Goal: Task Accomplishment & Management: Use online tool/utility

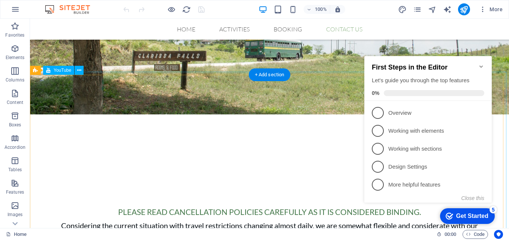
scroll to position [2360, 0]
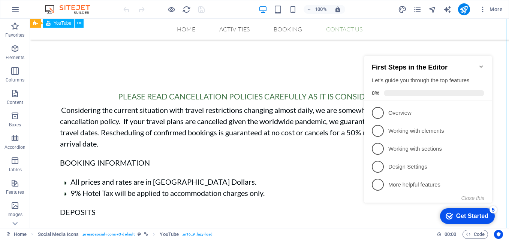
select select "ar16_9"
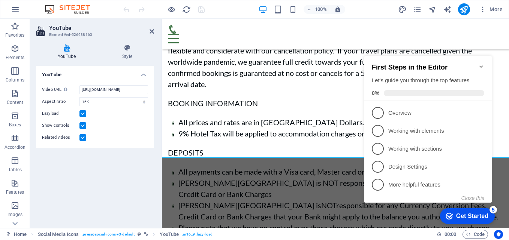
scroll to position [2451, 0]
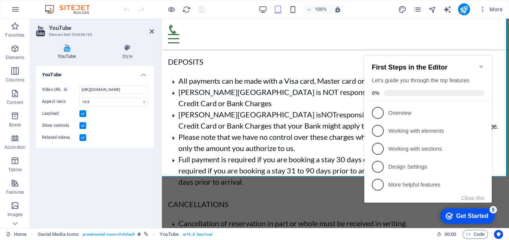
click at [481, 64] on icon "Minimize checklist" at bounding box center [481, 67] width 6 height 6
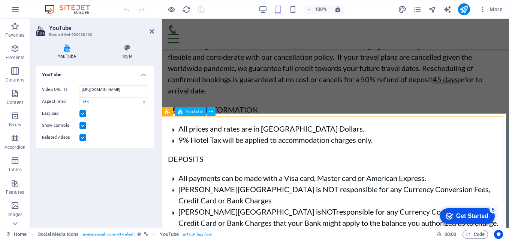
scroll to position [2431, 0]
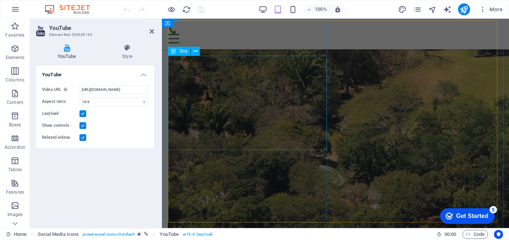
scroll to position [1570, 0]
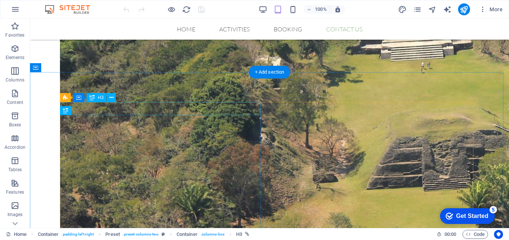
scroll to position [1426, 0]
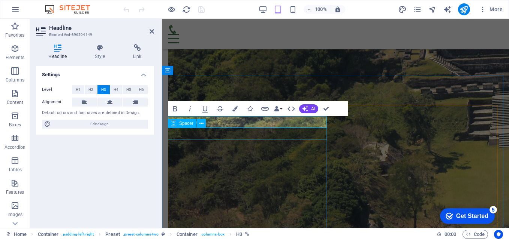
scroll to position [1560, 0]
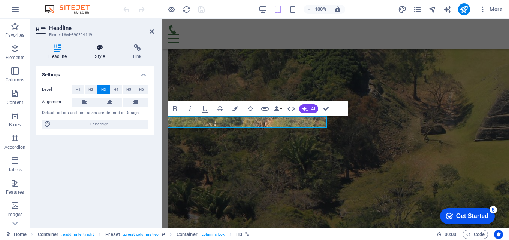
click at [101, 49] on icon at bounding box center [99, 47] width 35 height 7
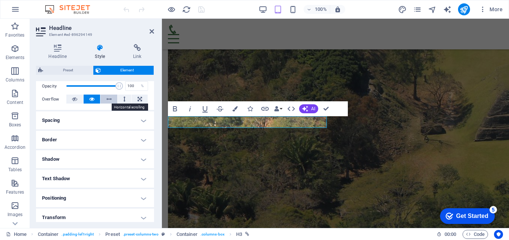
scroll to position [0, 0]
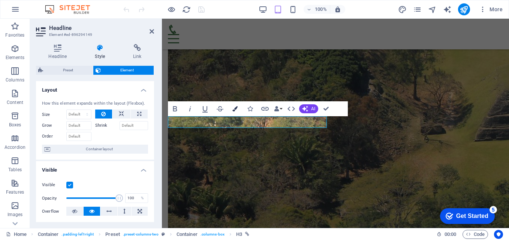
click at [234, 109] on icon "button" at bounding box center [234, 108] width 5 height 5
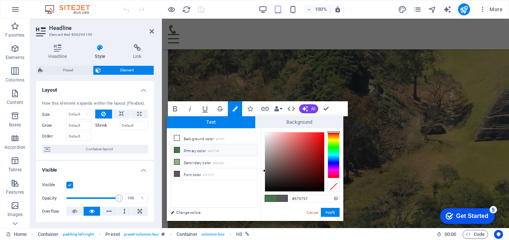
type input "#eb0d0d"
click at [320, 137] on div at bounding box center [294, 162] width 59 height 59
click at [332, 212] on button "Apply" at bounding box center [330, 212] width 19 height 9
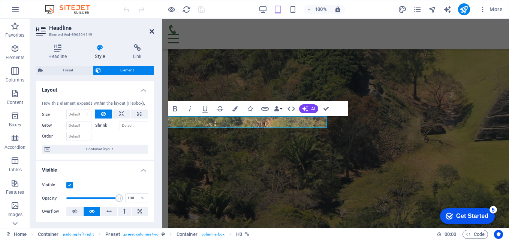
click at [152, 33] on icon at bounding box center [151, 31] width 4 height 6
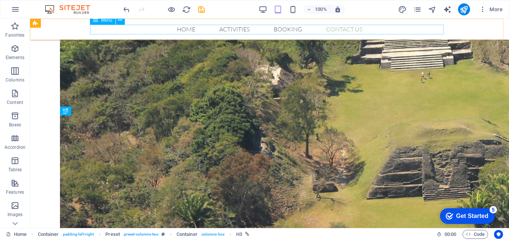
scroll to position [1425, 0]
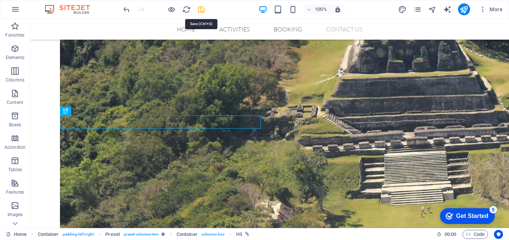
click at [200, 7] on icon "save" at bounding box center [201, 9] width 9 height 9
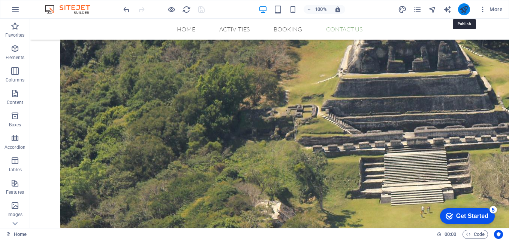
click at [465, 12] on icon "publish" at bounding box center [463, 9] width 9 height 9
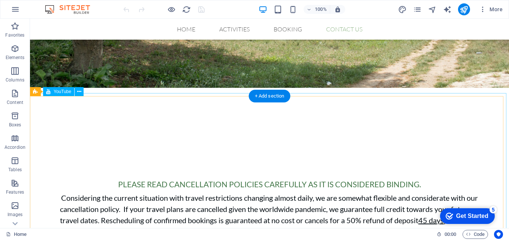
scroll to position [2322, 0]
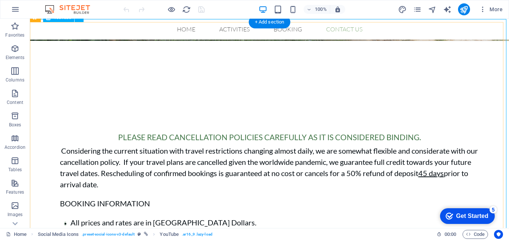
select select "ar16_9"
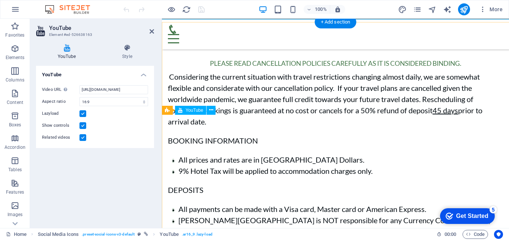
scroll to position [2320, 0]
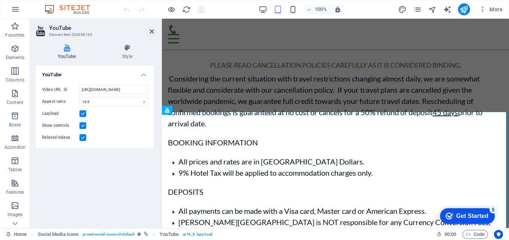
click at [67, 48] on icon at bounding box center [66, 47] width 61 height 7
click at [67, 49] on icon at bounding box center [66, 47] width 61 height 7
click at [127, 46] on icon at bounding box center [127, 47] width 54 height 7
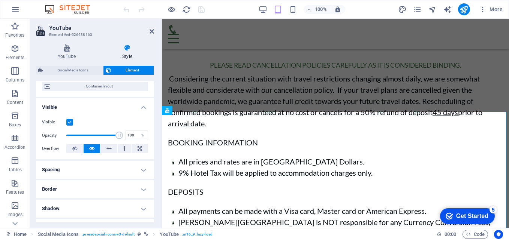
scroll to position [0, 0]
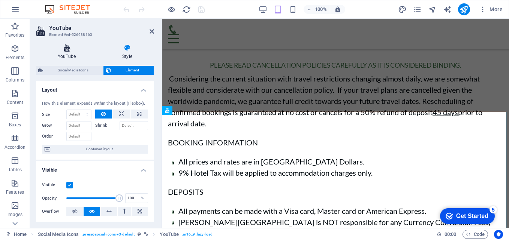
click at [65, 49] on icon at bounding box center [66, 47] width 61 height 7
